Goal: Task Accomplishment & Management: Use online tool/utility

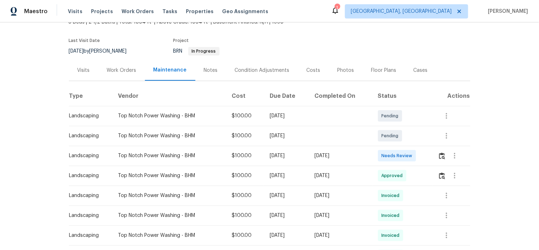
scroll to position [79, 0]
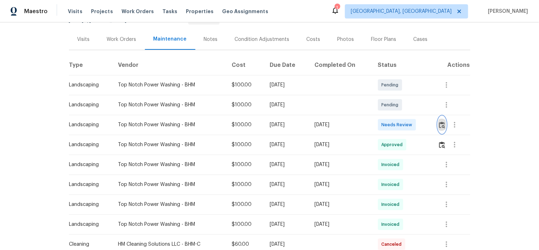
click at [441, 124] on img "button" at bounding box center [442, 125] width 6 height 7
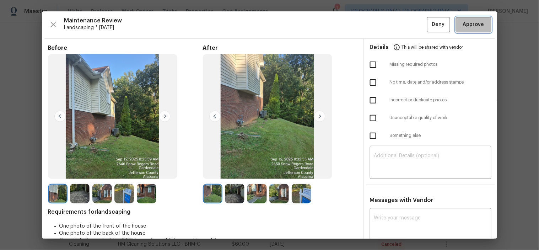
click at [471, 22] on span "Approve" at bounding box center [473, 24] width 21 height 9
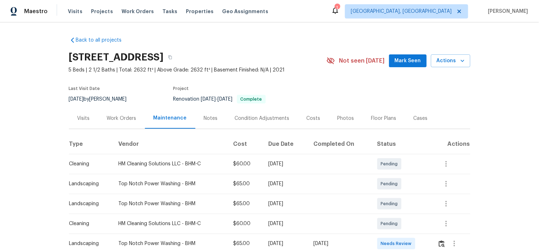
scroll to position [79, 0]
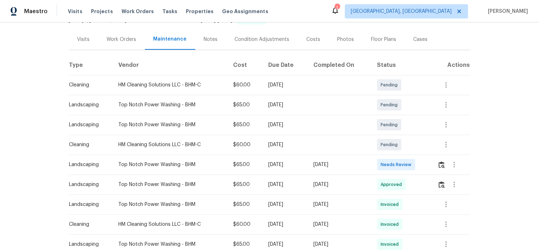
click at [436, 161] on td at bounding box center [451, 165] width 38 height 20
click at [441, 164] on img "button" at bounding box center [442, 164] width 6 height 7
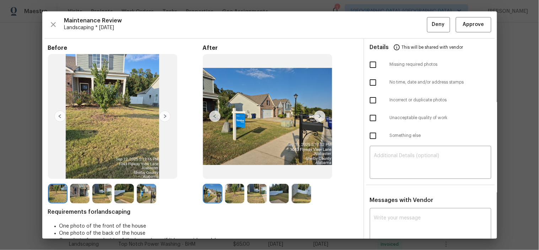
click at [321, 114] on img at bounding box center [319, 116] width 11 height 11
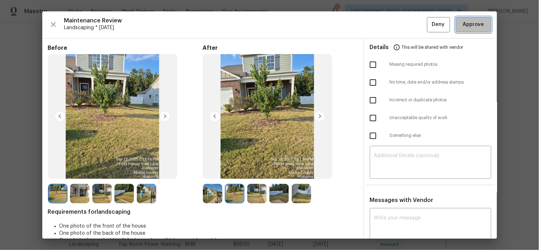
click at [481, 26] on button "Approve" at bounding box center [474, 24] width 36 height 15
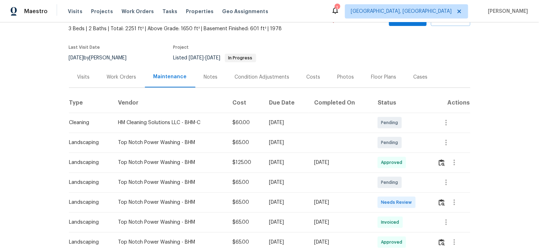
scroll to position [79, 0]
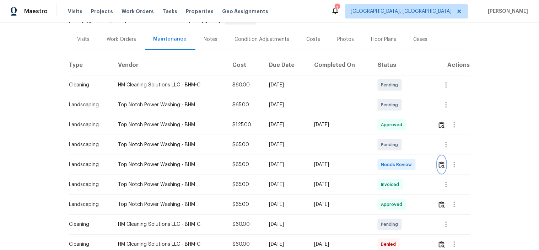
click at [441, 165] on img "button" at bounding box center [442, 164] width 6 height 7
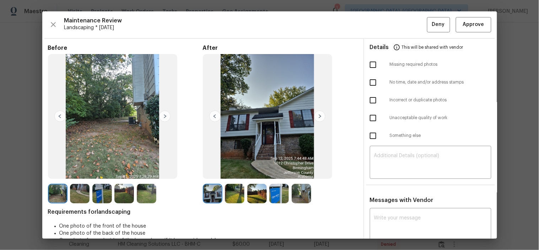
click at [315, 117] on img at bounding box center [319, 116] width 11 height 11
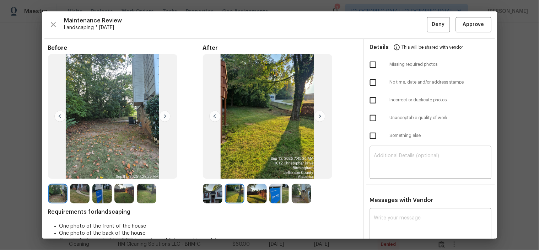
click at [318, 118] on img at bounding box center [319, 116] width 11 height 11
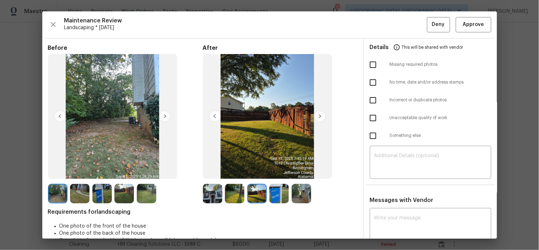
click at [318, 118] on img at bounding box center [319, 116] width 11 height 11
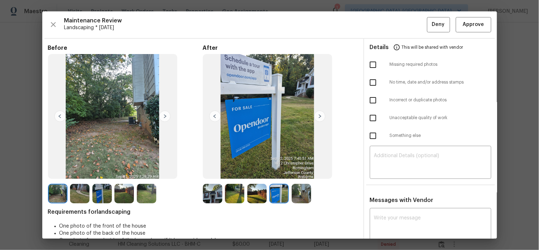
click at [318, 118] on img at bounding box center [319, 116] width 11 height 11
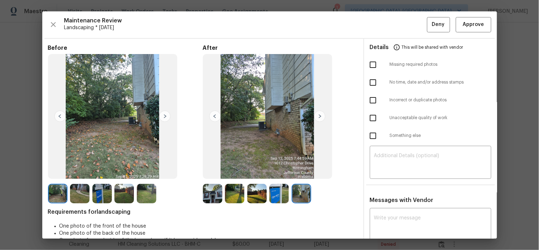
click at [318, 118] on img at bounding box center [319, 116] width 11 height 11
click at [463, 29] on span "Approve" at bounding box center [473, 24] width 21 height 9
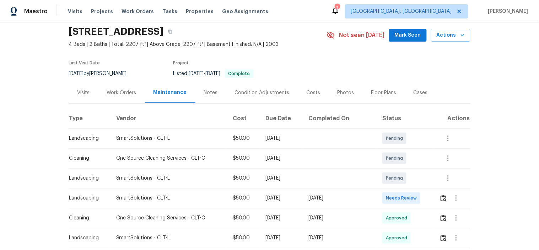
scroll to position [39, 0]
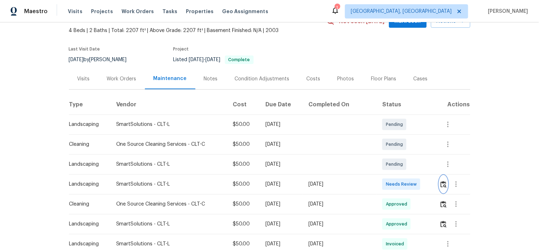
click at [441, 183] on img "button" at bounding box center [444, 184] width 6 height 7
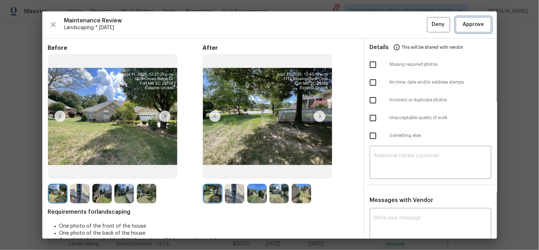
click at [481, 23] on button "Approve" at bounding box center [474, 24] width 36 height 15
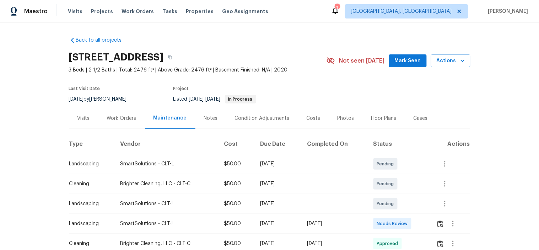
scroll to position [79, 0]
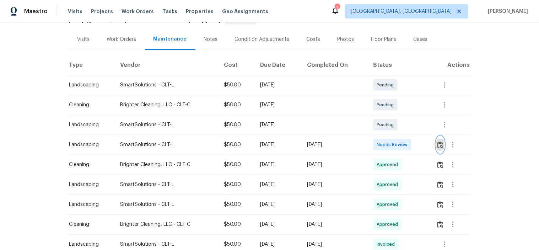
click at [441, 144] on img "button" at bounding box center [441, 144] width 6 height 7
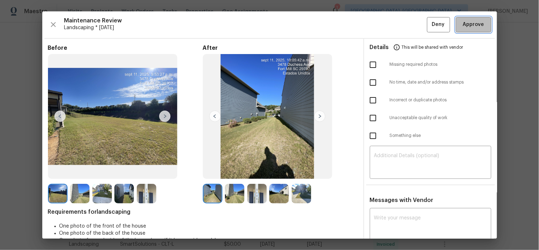
click at [467, 20] on span "Approve" at bounding box center [473, 24] width 21 height 9
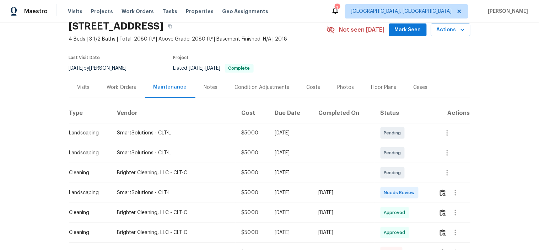
scroll to position [39, 0]
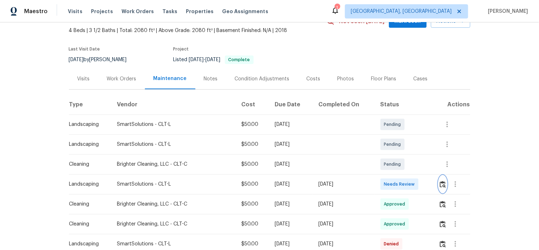
click at [441, 190] on button "button" at bounding box center [443, 184] width 8 height 17
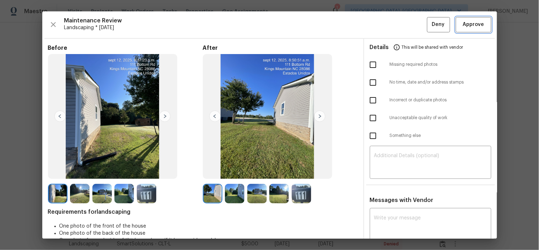
click at [471, 28] on span "Approve" at bounding box center [473, 24] width 21 height 9
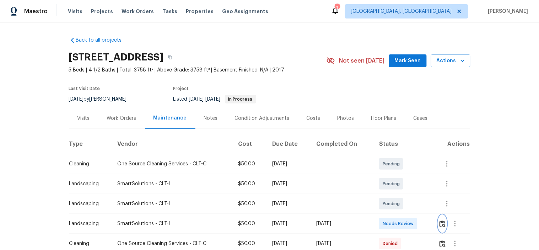
click at [445, 223] on img "button" at bounding box center [443, 223] width 6 height 7
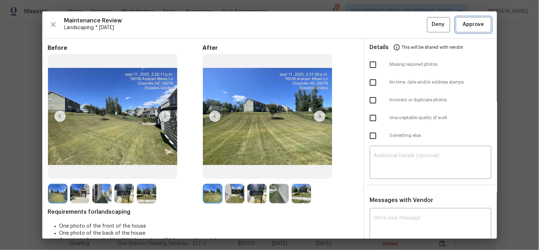
click at [463, 27] on span "Approve" at bounding box center [473, 24] width 21 height 9
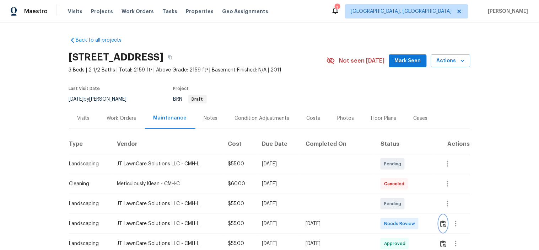
click at [441, 225] on img "button" at bounding box center [443, 223] width 6 height 7
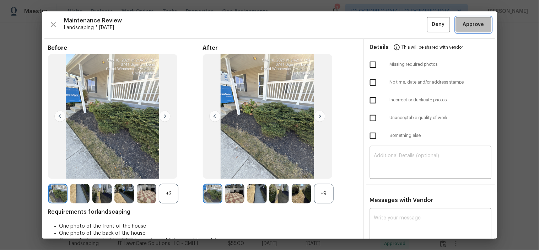
click at [471, 21] on span "Approve" at bounding box center [473, 24] width 21 height 9
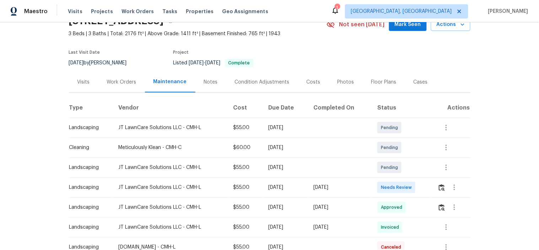
scroll to position [79, 0]
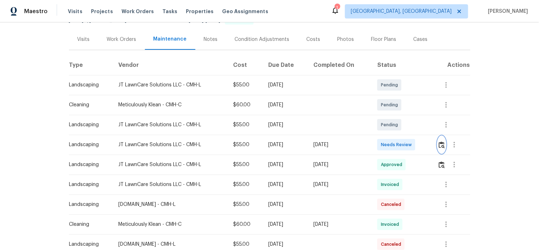
click at [442, 142] on img "button" at bounding box center [442, 144] width 6 height 7
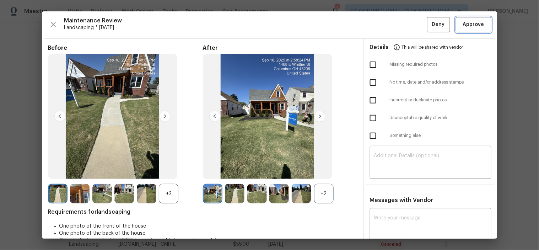
click at [463, 26] on span "Approve" at bounding box center [473, 24] width 21 height 9
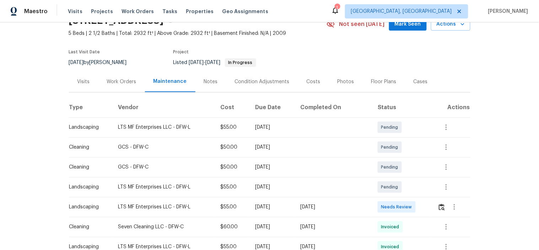
scroll to position [79, 0]
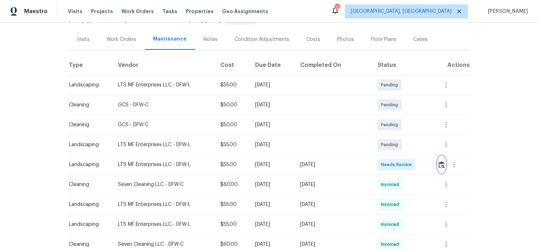
click at [440, 164] on img "button" at bounding box center [442, 164] width 6 height 7
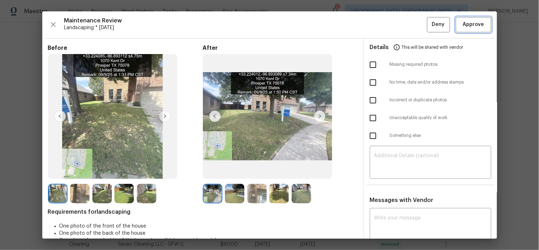
click at [464, 23] on span "Approve" at bounding box center [473, 24] width 21 height 9
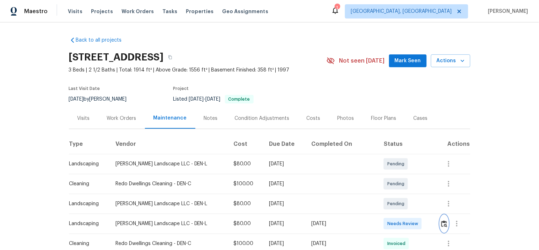
click at [441, 225] on img "button" at bounding box center [444, 223] width 6 height 7
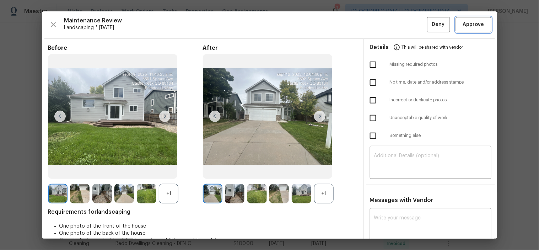
click at [466, 26] on span "Approve" at bounding box center [473, 24] width 21 height 9
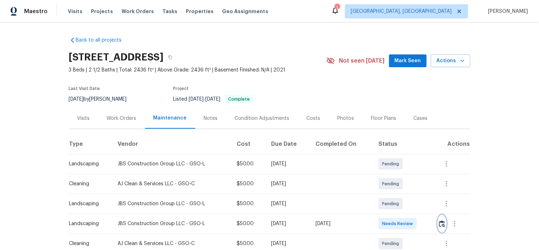
click at [439, 221] on img "button" at bounding box center [442, 223] width 6 height 7
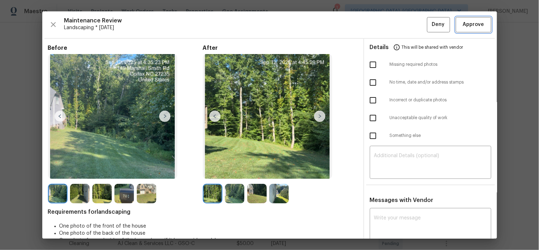
click at [465, 23] on span "Approve" at bounding box center [473, 24] width 21 height 9
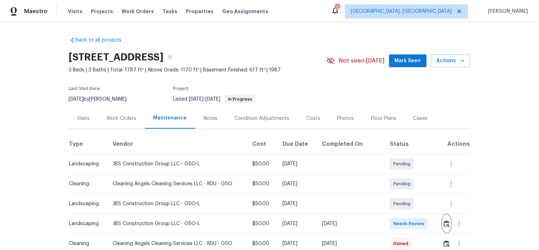
click at [443, 222] on button "button" at bounding box center [447, 223] width 8 height 17
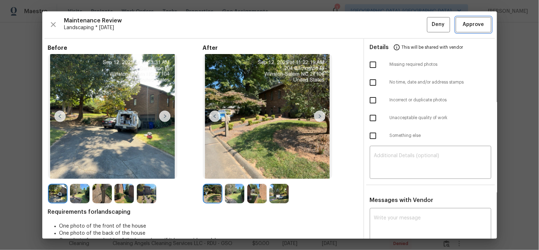
click at [463, 26] on span "Approve" at bounding box center [473, 24] width 21 height 9
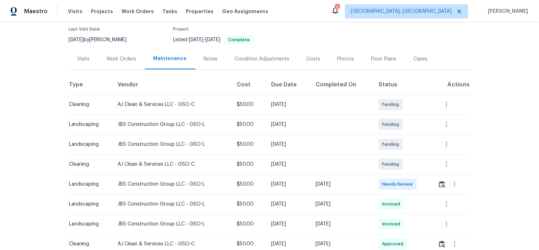
scroll to position [118, 0]
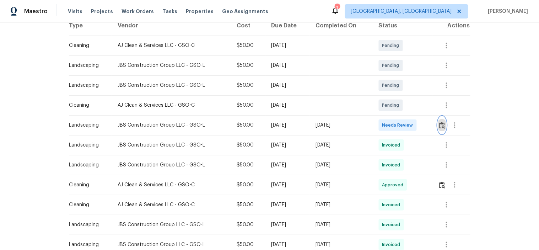
click at [443, 134] on button "button" at bounding box center [442, 125] width 8 height 17
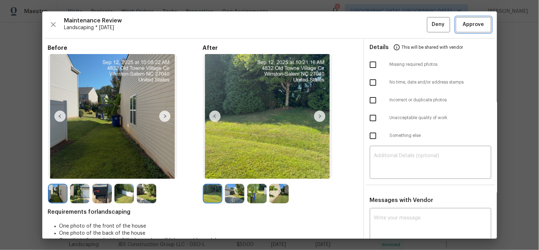
click at [462, 18] on button "Approve" at bounding box center [474, 24] width 36 height 15
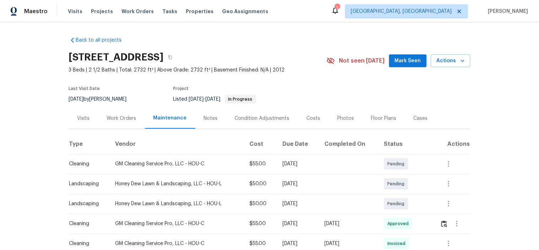
scroll to position [79, 0]
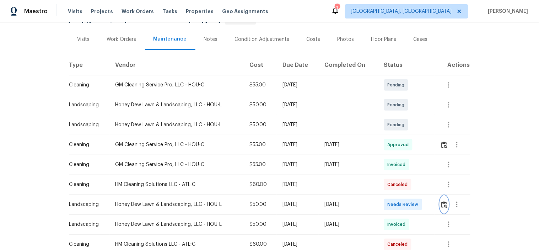
click at [441, 203] on img "button" at bounding box center [444, 204] width 6 height 7
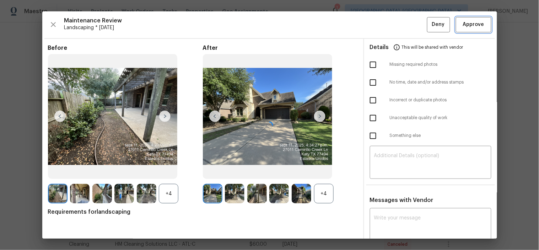
click at [464, 23] on span "Approve" at bounding box center [473, 24] width 21 height 9
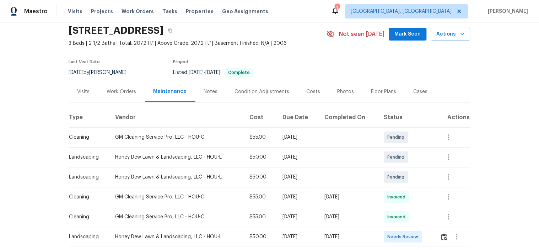
scroll to position [39, 0]
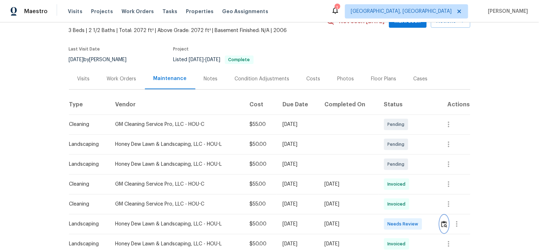
click at [443, 223] on img "button" at bounding box center [444, 224] width 6 height 7
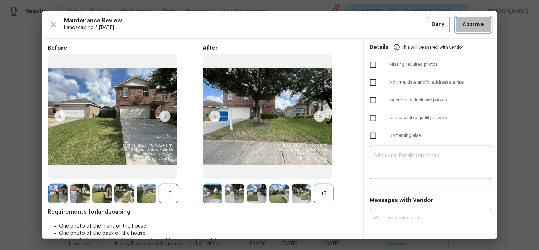
click at [465, 23] on span "Approve" at bounding box center [473, 24] width 21 height 9
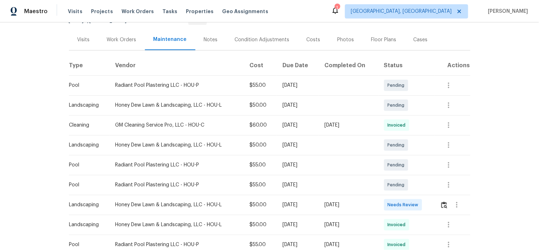
scroll to position [79, 0]
click at [441, 205] on img "button" at bounding box center [444, 204] width 6 height 7
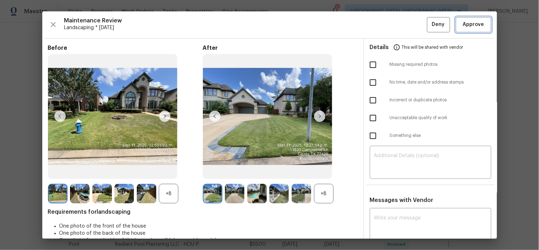
click at [470, 25] on span "Approve" at bounding box center [473, 24] width 21 height 9
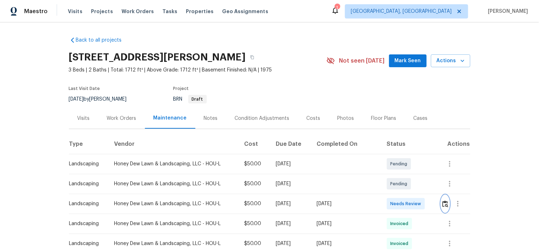
click at [443, 204] on img "button" at bounding box center [446, 203] width 6 height 7
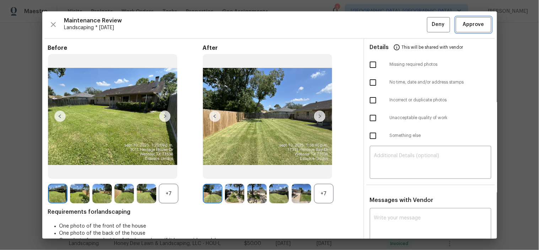
drag, startPoint x: 463, startPoint y: 27, endPoint x: 470, endPoint y: 38, distance: 12.9
click at [464, 27] on span "Approve" at bounding box center [473, 24] width 21 height 9
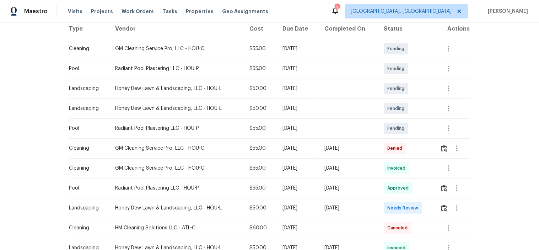
scroll to position [118, 0]
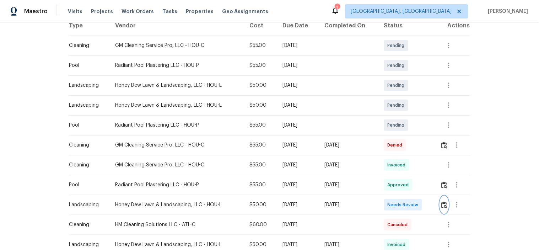
click at [443, 207] on img "button" at bounding box center [444, 205] width 6 height 7
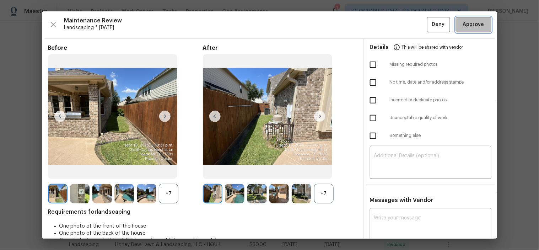
click at [475, 22] on span "Approve" at bounding box center [473, 24] width 21 height 9
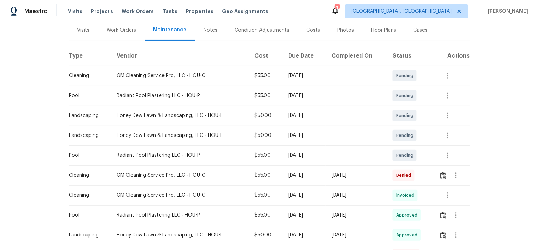
scroll to position [118, 0]
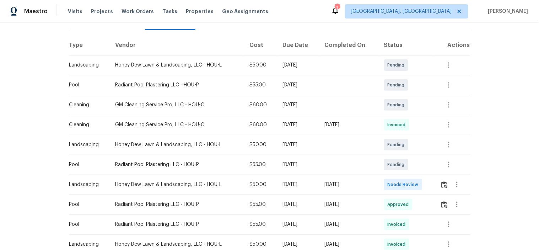
scroll to position [118, 0]
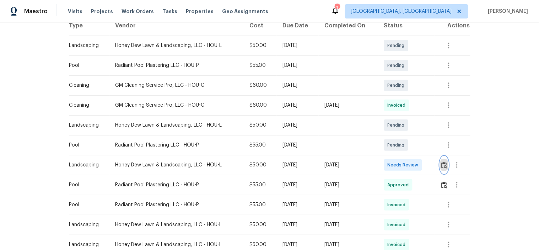
click at [443, 157] on button "button" at bounding box center [444, 164] width 8 height 17
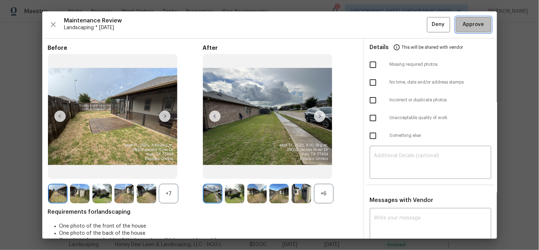
click at [473, 22] on span "Approve" at bounding box center [473, 24] width 21 height 9
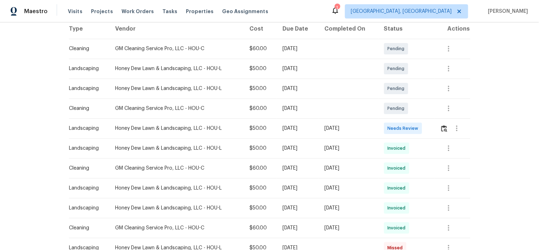
scroll to position [118, 0]
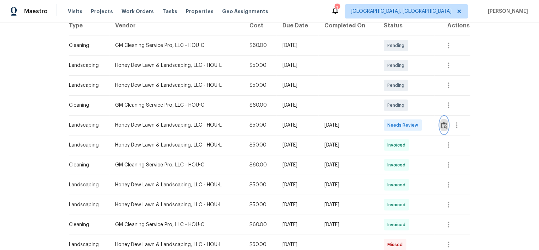
click at [441, 126] on img "button" at bounding box center [444, 125] width 6 height 7
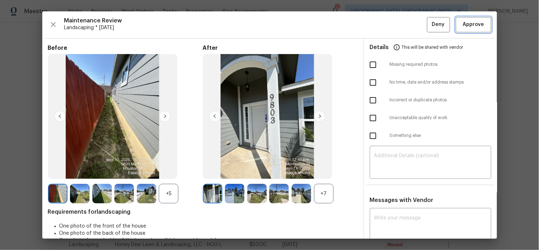
click at [464, 23] on span "Approve" at bounding box center [473, 24] width 21 height 9
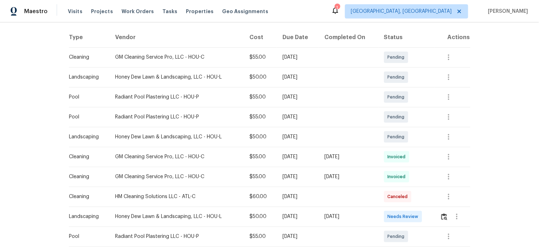
scroll to position [197, 0]
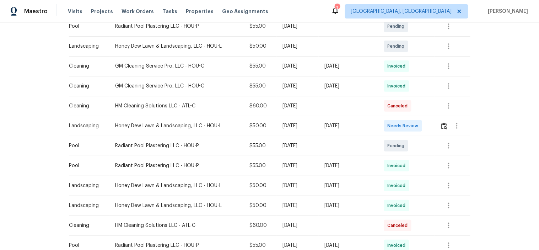
click at [436, 123] on td at bounding box center [453, 126] width 36 height 20
click at [442, 125] on img "button" at bounding box center [444, 126] width 6 height 7
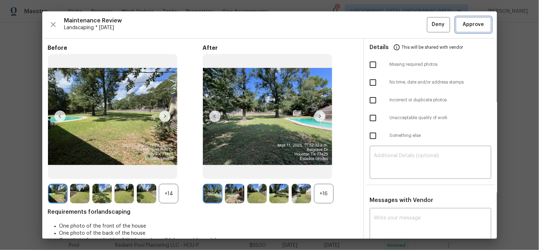
click at [467, 27] on span "Approve" at bounding box center [473, 24] width 21 height 9
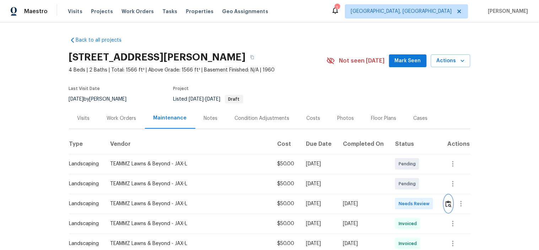
click at [446, 207] on img "button" at bounding box center [449, 203] width 6 height 7
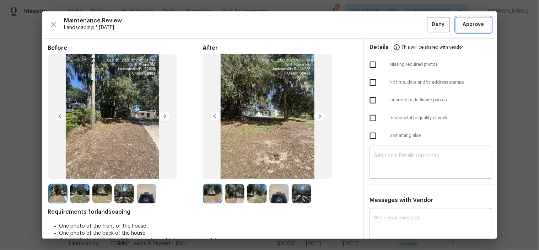
click at [464, 25] on span "Approve" at bounding box center [473, 24] width 21 height 9
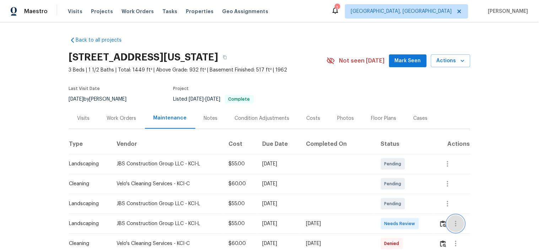
click at [448, 224] on button "button" at bounding box center [456, 223] width 17 height 17
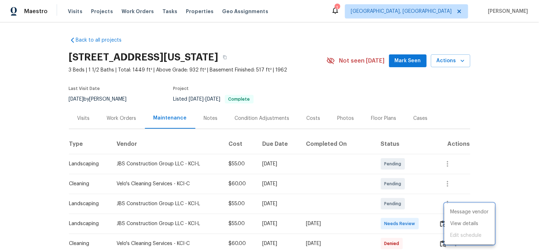
click at [435, 222] on div at bounding box center [269, 125] width 539 height 250
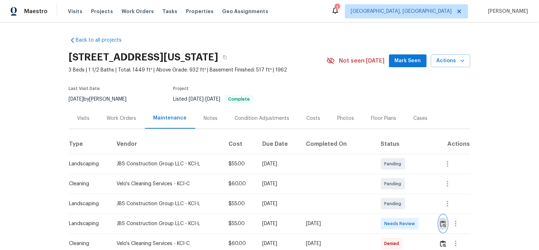
click at [439, 222] on button "button" at bounding box center [443, 223] width 8 height 17
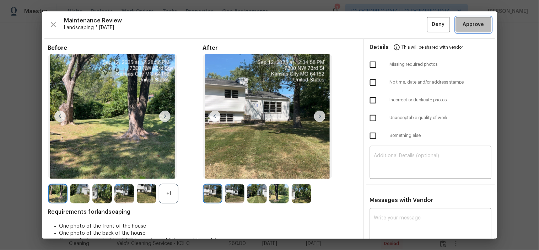
click at [463, 26] on span "Approve" at bounding box center [473, 24] width 21 height 9
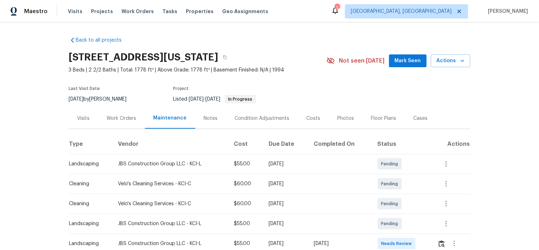
scroll to position [39, 0]
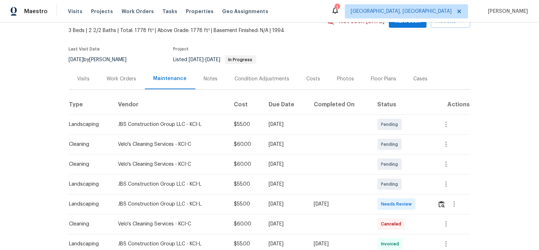
click at [435, 203] on td at bounding box center [451, 204] width 38 height 20
click at [439, 204] on img "button" at bounding box center [442, 204] width 6 height 7
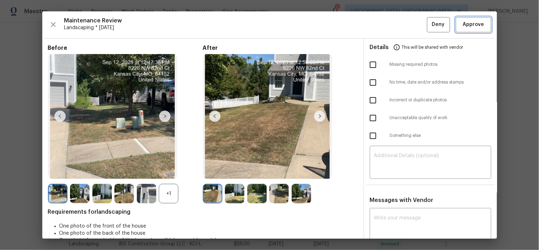
click at [463, 24] on span "Approve" at bounding box center [473, 24] width 21 height 9
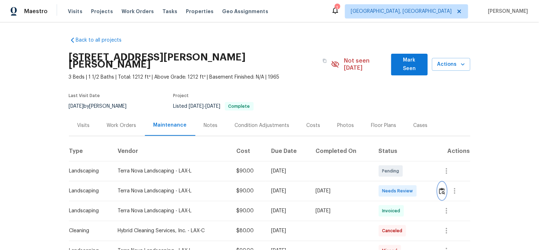
click at [439, 188] on img "button" at bounding box center [442, 191] width 6 height 7
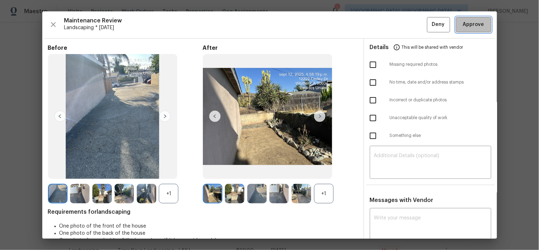
click at [466, 22] on span "Approve" at bounding box center [473, 24] width 21 height 9
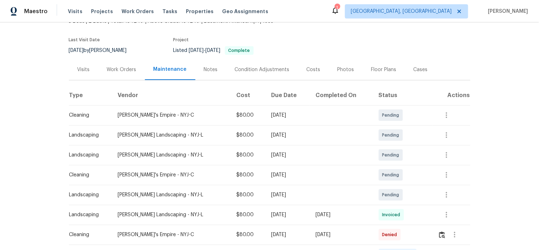
scroll to position [118, 0]
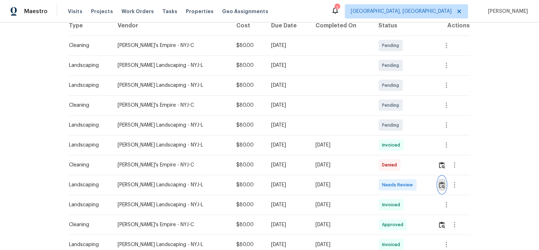
click at [438, 181] on button "button" at bounding box center [442, 184] width 8 height 17
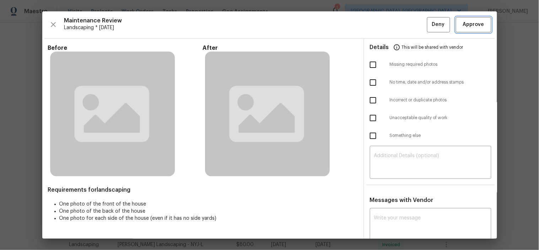
click at [466, 20] on span "Approve" at bounding box center [473, 24] width 21 height 9
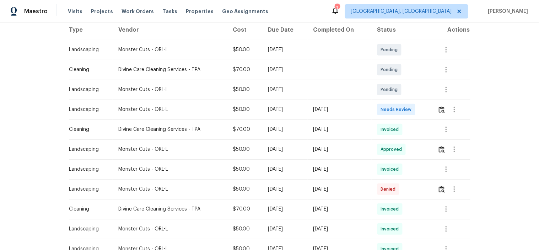
scroll to position [118, 0]
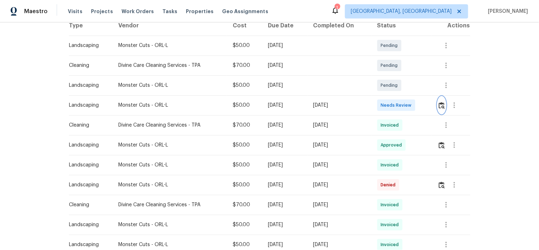
click at [439, 109] on button "button" at bounding box center [442, 105] width 8 height 17
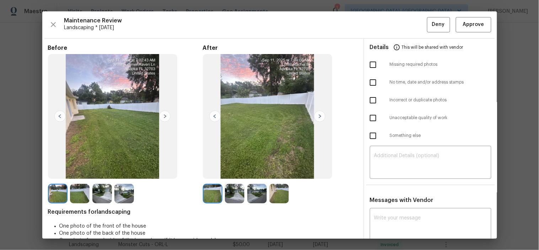
click at [368, 66] on input "checkbox" at bounding box center [373, 64] width 15 height 15
checkbox input "true"
click at [411, 164] on textarea at bounding box center [430, 163] width 113 height 20
paste textarea "Maintenance Audit Team: Hello! Unfortunately, this landscaping visit completed …"
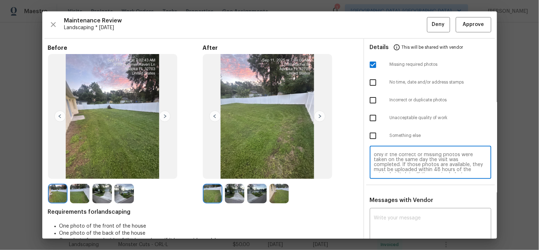
scroll to position [0, 0]
click at [411, 164] on textarea "Maintenance Audit Team: Hello! Unfortunately, this landscaping visit completed …" at bounding box center [430, 163] width 113 height 20
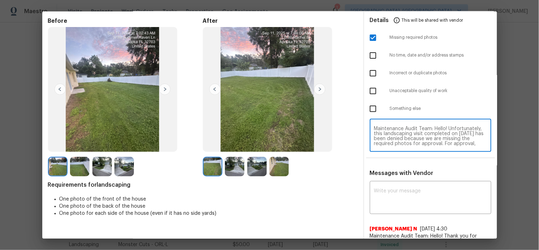
scroll to position [39, 0]
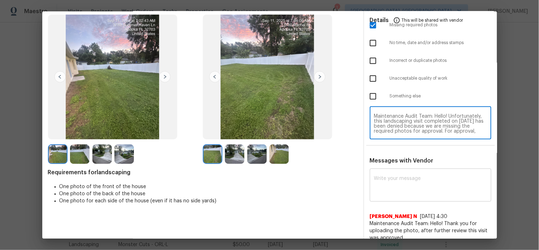
type textarea "Maintenance Audit Team: Hello! Unfortunately, this landscaping visit completed …"
click at [409, 186] on textarea at bounding box center [430, 186] width 113 height 20
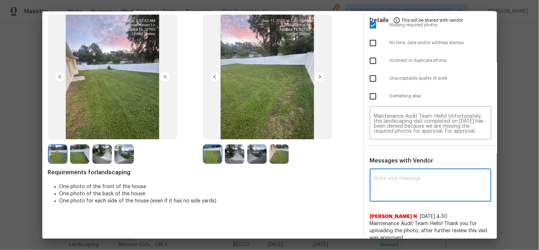
paste textarea "Maintenance Audit Team: Hello! Unfortunately, this landscaping visit completed …"
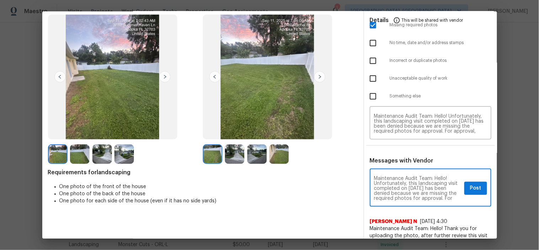
scroll to position [84, 0]
type textarea "Maintenance Audit Team: Hello! Unfortunately, this landscaping visit completed …"
click at [476, 185] on button "Post" at bounding box center [476, 188] width 23 height 13
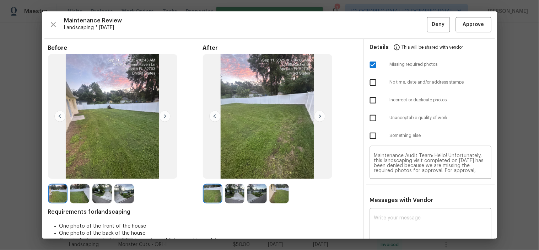
scroll to position [0, 0]
click at [432, 25] on span "Deny" at bounding box center [438, 24] width 13 height 9
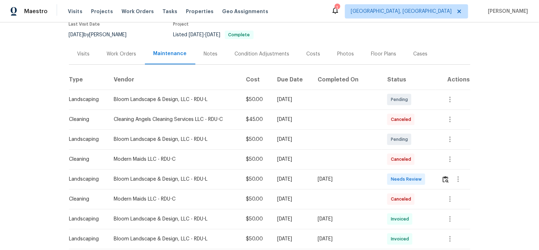
scroll to position [79, 0]
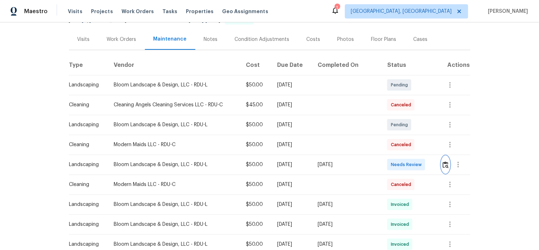
click at [443, 162] on img "button" at bounding box center [446, 164] width 6 height 7
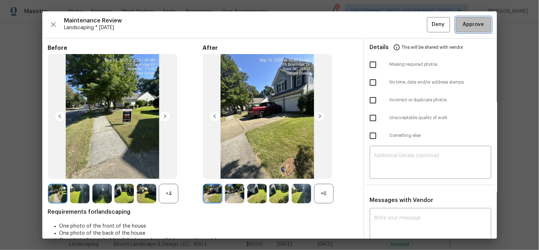
click at [467, 30] on button "Approve" at bounding box center [474, 24] width 36 height 15
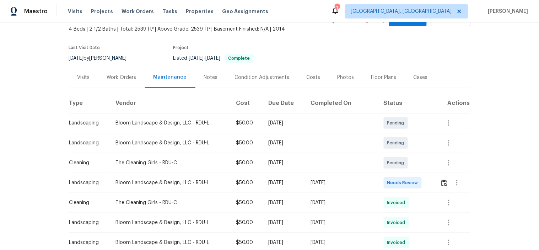
scroll to position [79, 0]
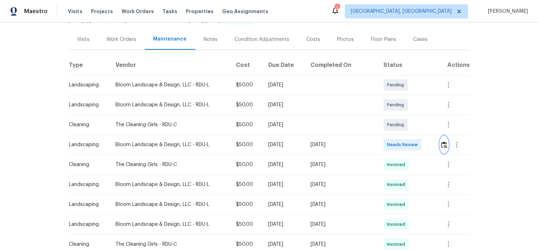
click at [443, 147] on img "button" at bounding box center [444, 144] width 6 height 7
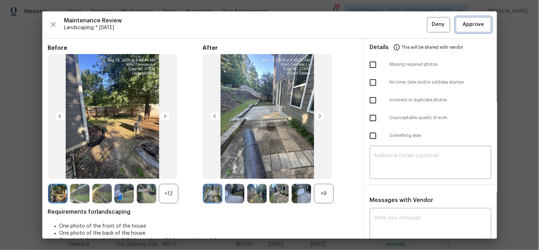
click at [464, 23] on span "Approve" at bounding box center [473, 24] width 21 height 9
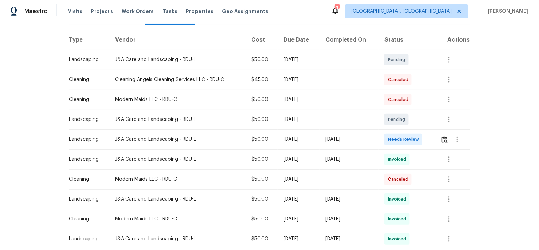
scroll to position [118, 0]
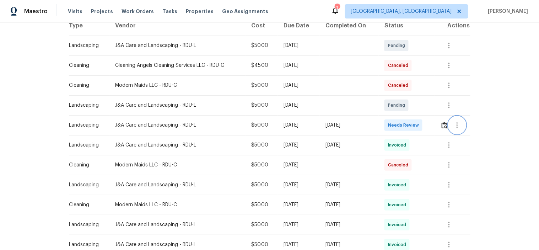
click at [449, 126] on button "button" at bounding box center [457, 125] width 17 height 17
click at [436, 125] on div at bounding box center [269, 125] width 539 height 250
click at [438, 123] on td at bounding box center [453, 125] width 36 height 20
click at [445, 122] on img "button" at bounding box center [445, 125] width 6 height 7
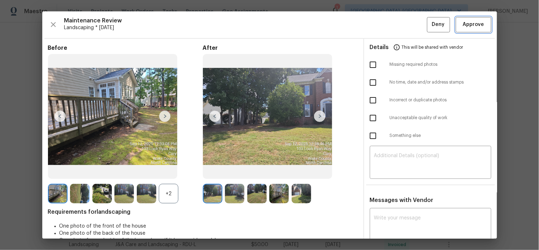
click at [474, 32] on button "Approve" at bounding box center [474, 24] width 36 height 15
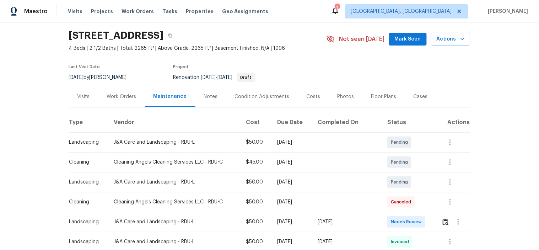
scroll to position [39, 0]
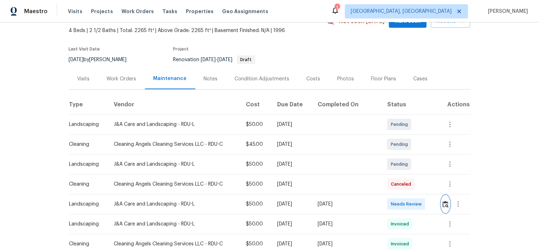
click at [444, 201] on img "button" at bounding box center [446, 204] width 6 height 7
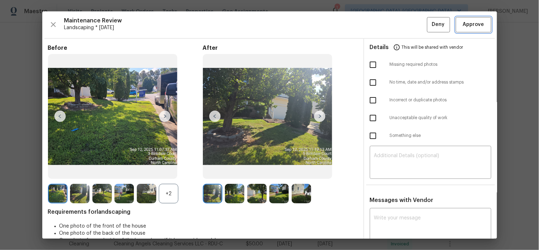
click at [470, 22] on span "Approve" at bounding box center [473, 24] width 21 height 9
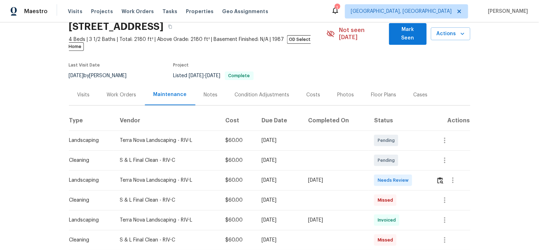
scroll to position [39, 0]
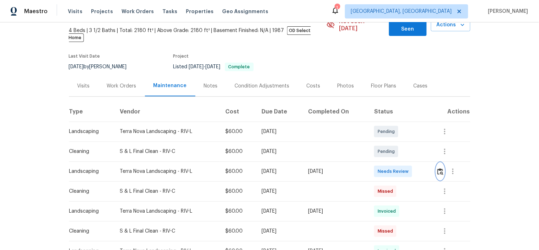
click at [443, 165] on button "button" at bounding box center [440, 171] width 8 height 17
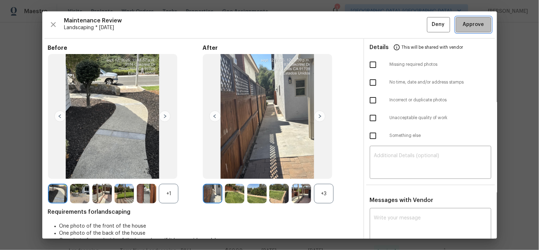
click at [456, 23] on button "Approve" at bounding box center [474, 24] width 36 height 15
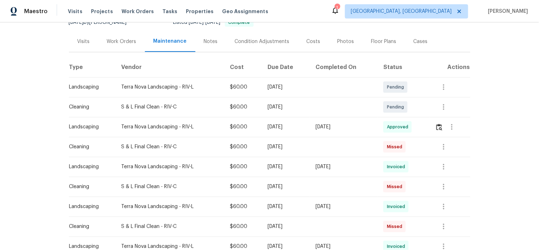
scroll to position [79, 0]
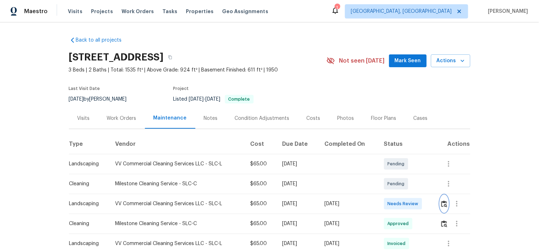
click at [443, 209] on button "button" at bounding box center [444, 203] width 8 height 17
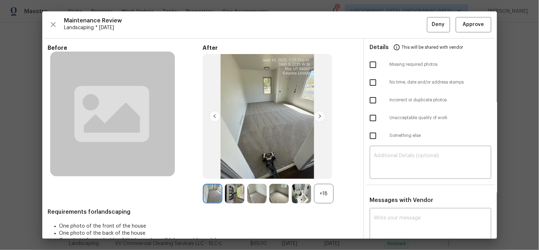
click at [369, 69] on input "checkbox" at bounding box center [373, 64] width 15 height 15
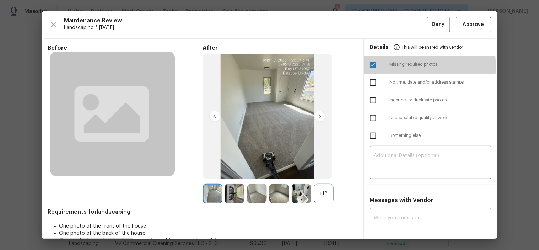
drag, startPoint x: 367, startPoint y: 66, endPoint x: 371, endPoint y: 79, distance: 13.2
click at [367, 66] on input "checkbox" at bounding box center [373, 64] width 15 height 15
checkbox input "false"
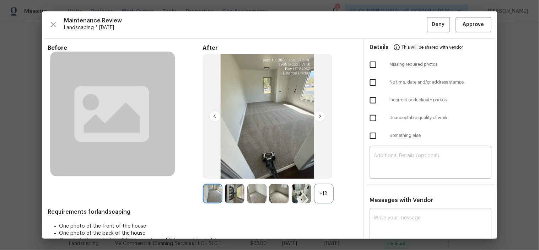
click at [370, 99] on input "checkbox" at bounding box center [373, 100] width 15 height 15
checkbox input "true"
click at [408, 155] on textarea at bounding box center [430, 163] width 113 height 20
paste textarea "Maintenance Audit Team: Hello! Unfortunately this landscaping visit completed o…"
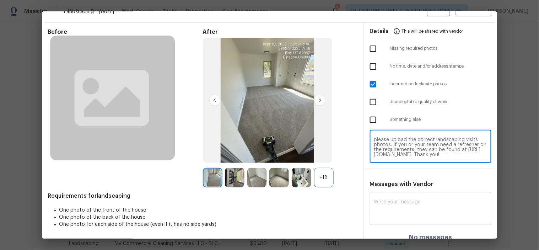
scroll to position [23, 0]
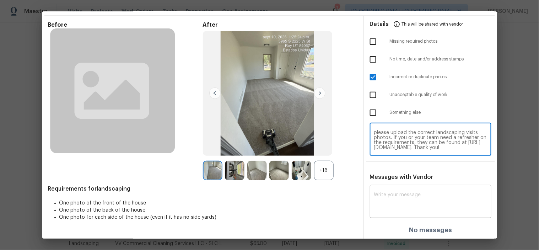
type textarea "Maintenance Audit Team: Hello! Unfortunately this landscaping visit completed o…"
click at [414, 200] on textarea at bounding box center [430, 202] width 113 height 20
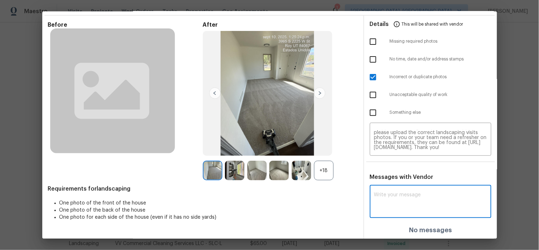
paste textarea "Maintenance Audit Team: Hello! Unfortunately this landscaping visit completed o…"
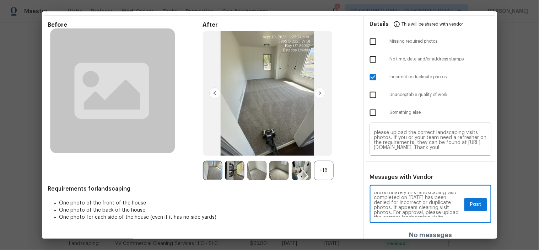
scroll to position [0, 0]
type textarea "Maintenance Audit Team: Hello! Unfortunately this landscaping visit completed o…"
click at [470, 200] on span "Post" at bounding box center [475, 204] width 11 height 9
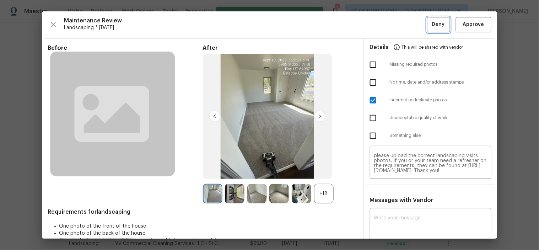
click at [440, 24] on button "Deny" at bounding box center [438, 24] width 23 height 15
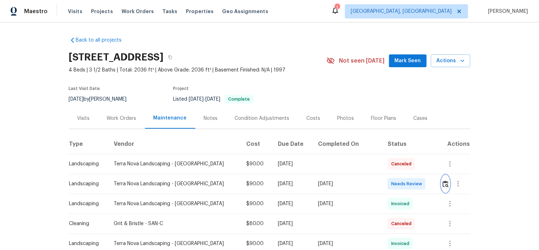
click at [443, 184] on img "button" at bounding box center [446, 184] width 6 height 7
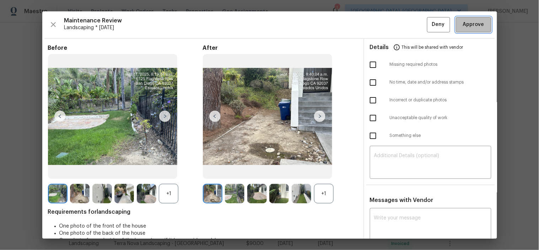
click at [463, 25] on span "Approve" at bounding box center [473, 24] width 21 height 9
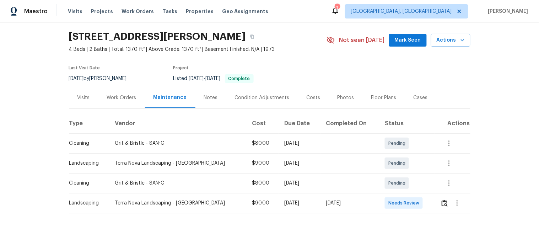
scroll to position [32, 0]
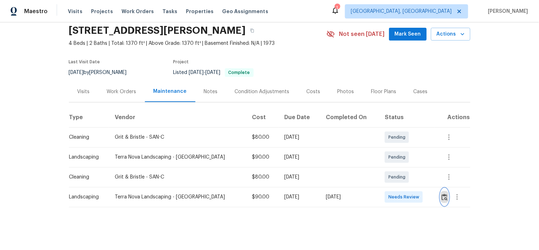
click at [441, 188] on button "button" at bounding box center [445, 196] width 8 height 17
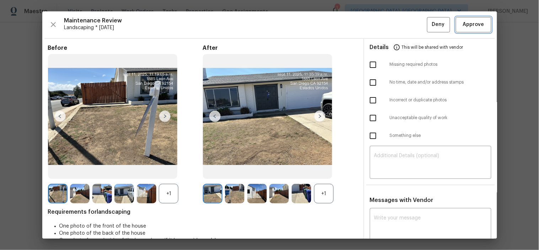
click at [463, 27] on span "Approve" at bounding box center [473, 24] width 21 height 9
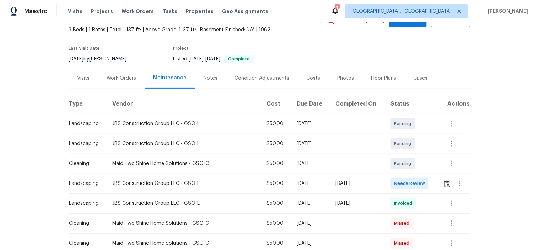
scroll to position [79, 0]
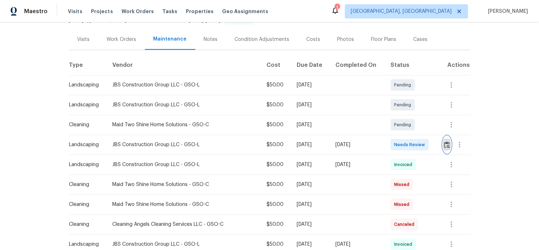
click at [446, 144] on img "button" at bounding box center [447, 144] width 6 height 7
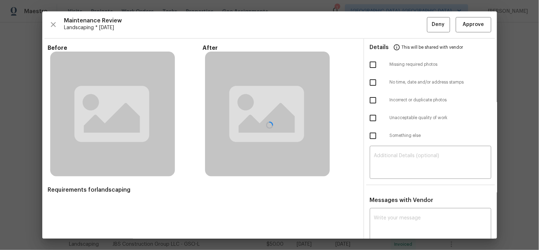
click at [471, 27] on div at bounding box center [269, 124] width 455 height 227
click at [468, 24] on span "Approve" at bounding box center [473, 24] width 21 height 9
drag, startPoint x: 489, startPoint y: 37, endPoint x: 494, endPoint y: 37, distance: 5.7
click at [489, 37] on div "Maintenance Review Landscaping * Mon, Sep 08 Deny Approve Before After Requirem…" at bounding box center [269, 124] width 455 height 227
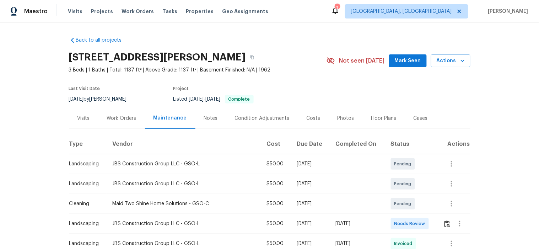
scroll to position [39, 0]
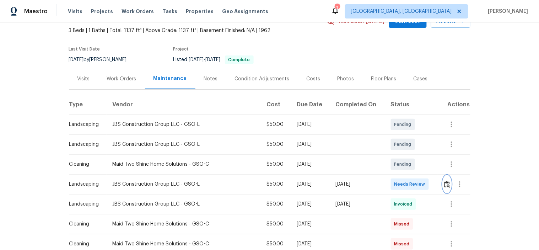
click at [444, 181] on img "button" at bounding box center [447, 184] width 6 height 7
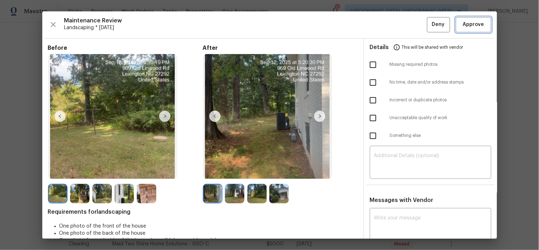
click at [464, 24] on span "Approve" at bounding box center [473, 24] width 21 height 9
